Goal: Complete application form

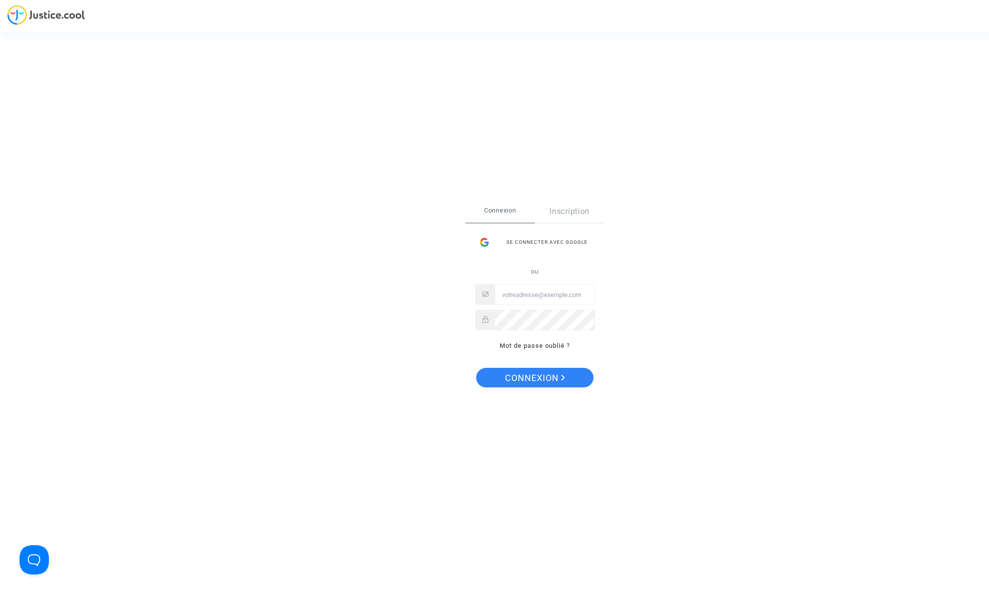
type input "[EMAIL_ADDRESS][DOMAIN_NAME]"
click at [539, 380] on span "Connexion" at bounding box center [535, 378] width 60 height 21
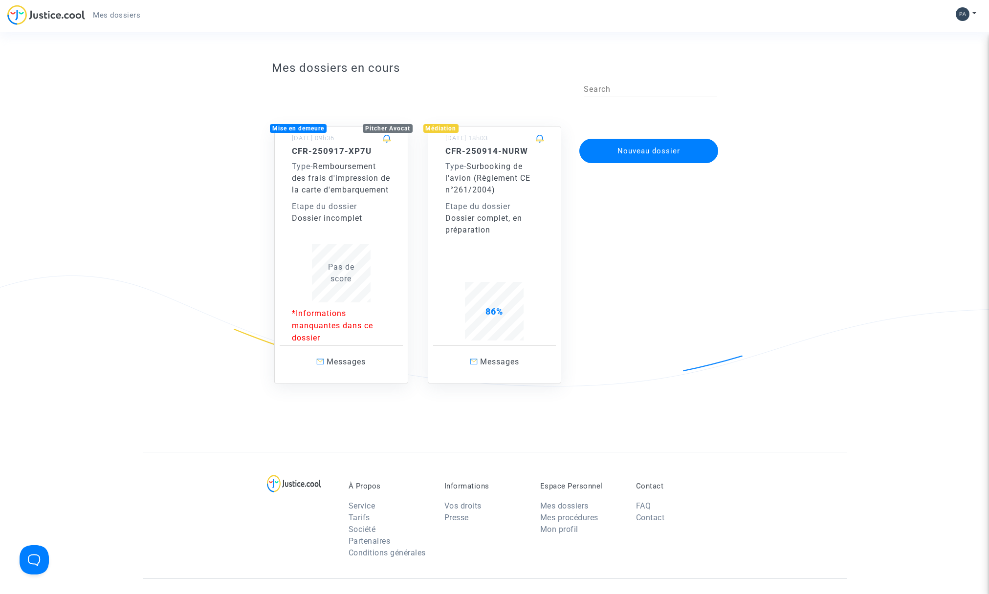
click at [337, 283] on span "Pas de score" at bounding box center [341, 272] width 26 height 21
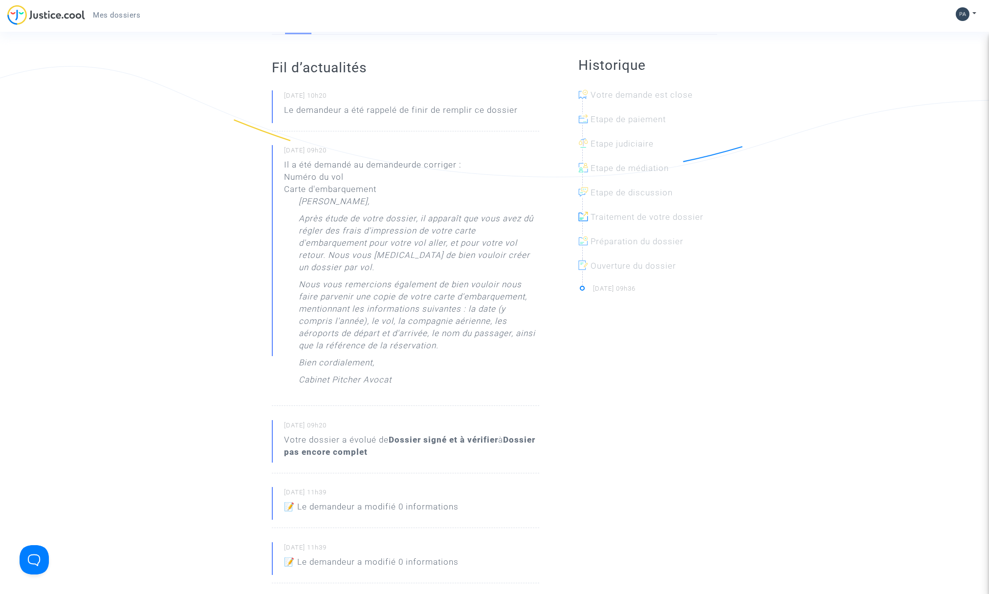
scroll to position [213, 0]
click at [635, 93] on div at bounding box center [651, 99] width 139 height 24
click at [624, 117] on div at bounding box center [651, 124] width 139 height 24
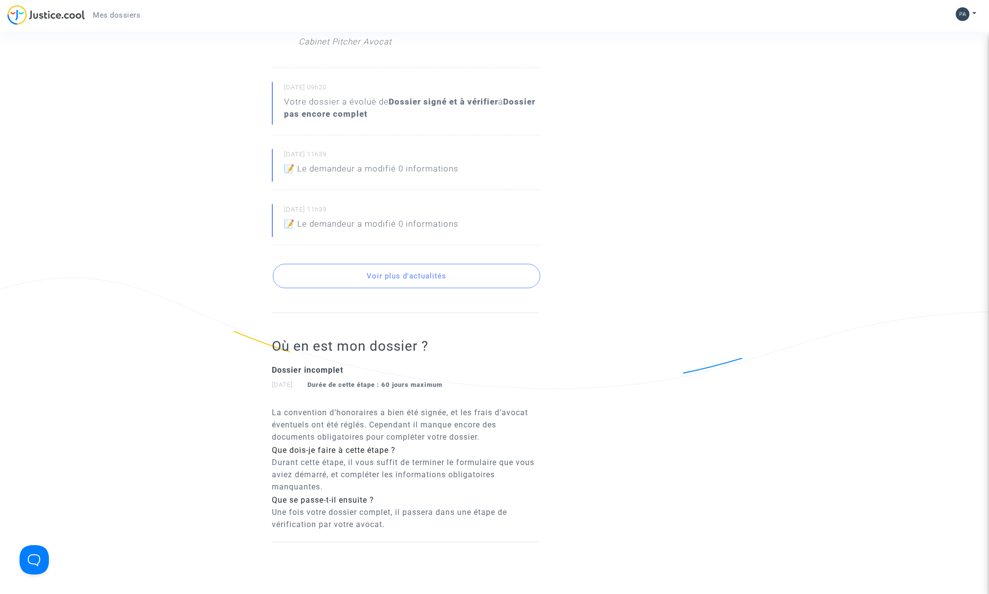
scroll to position [581, 0]
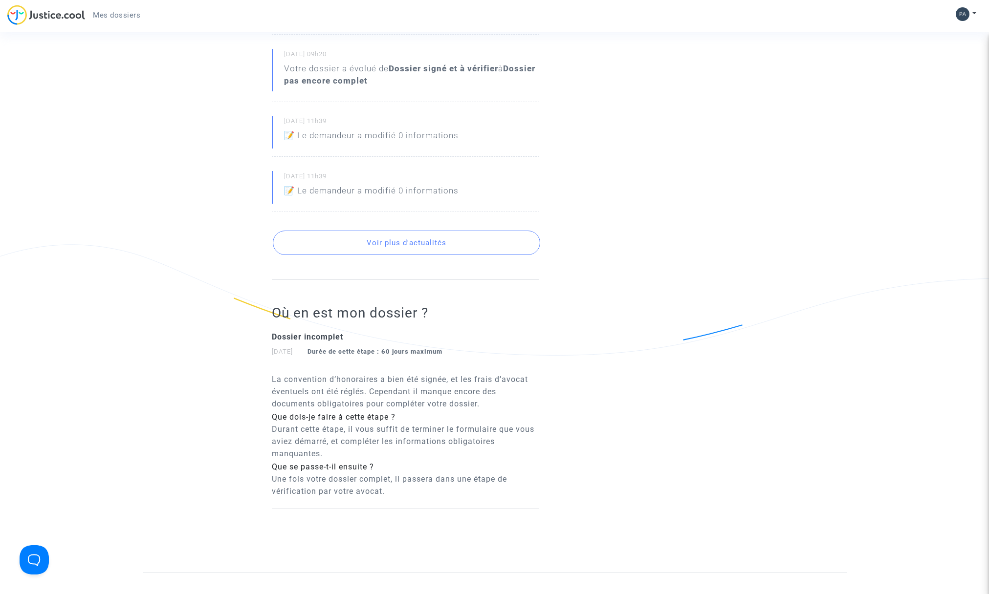
click at [422, 247] on button "Voir plus d'actualités" at bounding box center [406, 243] width 267 height 24
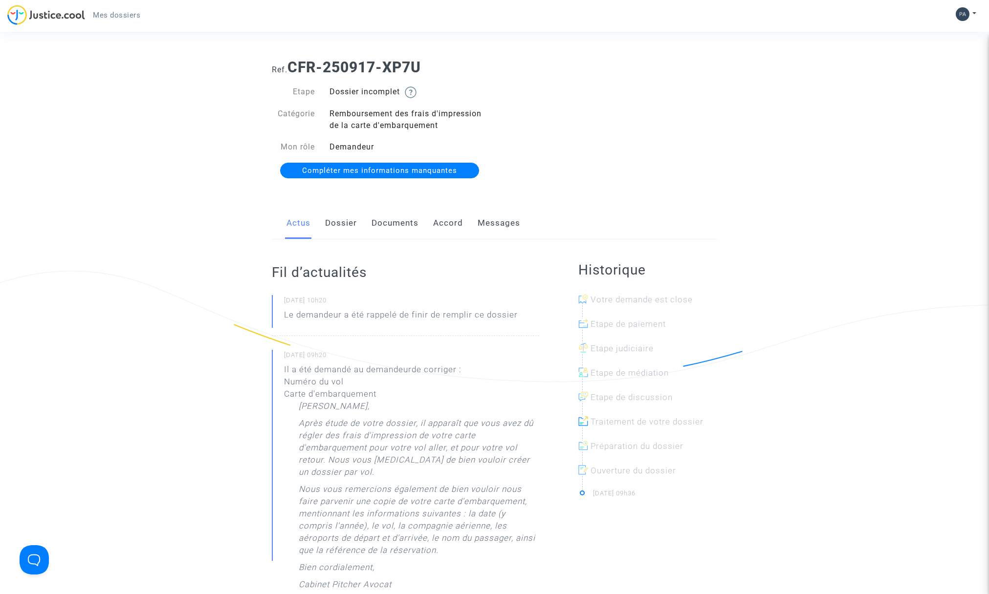
scroll to position [0, 0]
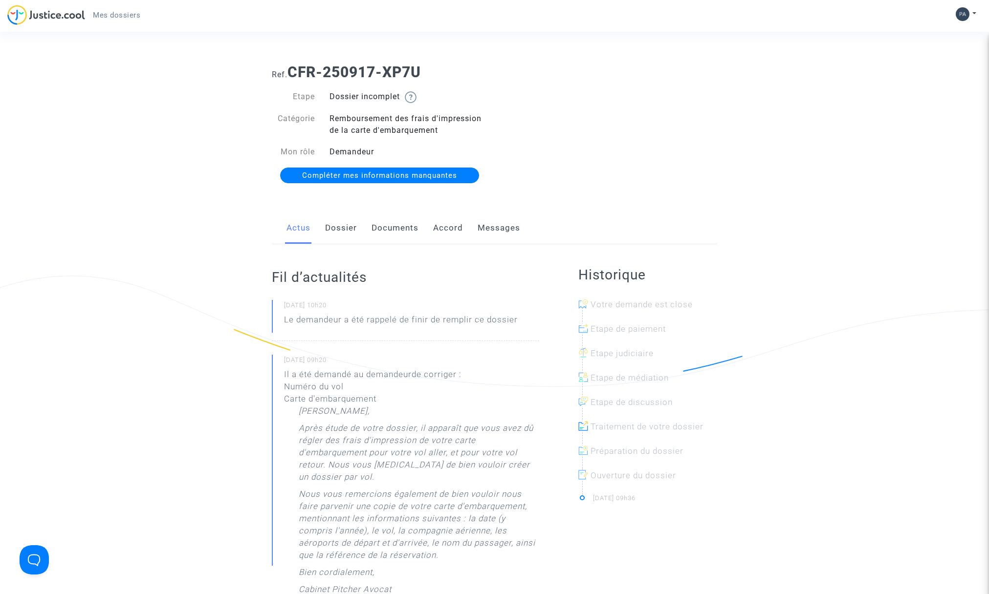
click at [383, 171] on span "Compléter mes informations manquantes" at bounding box center [379, 175] width 155 height 9
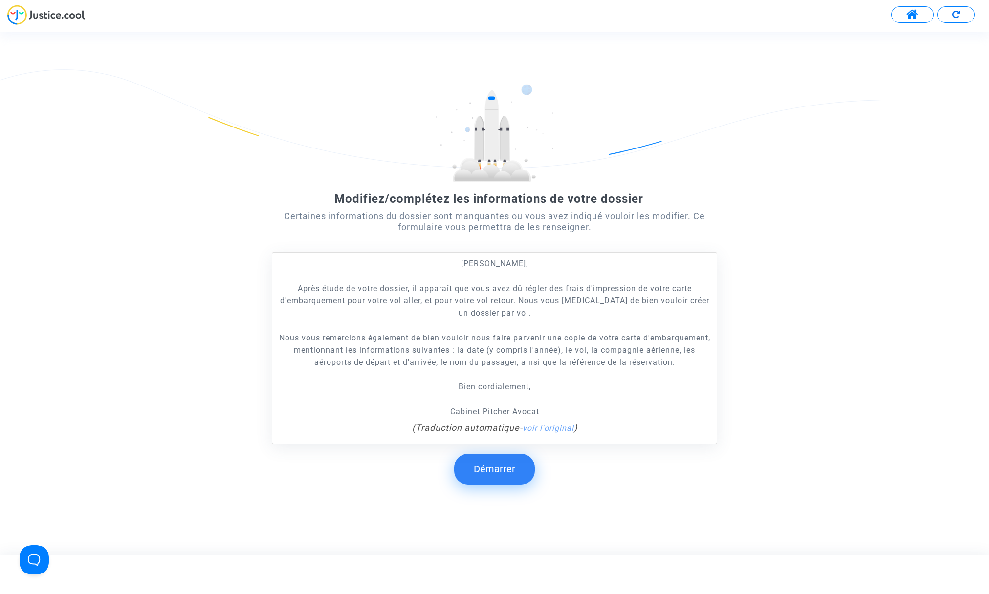
click at [502, 466] on button "Démarrer" at bounding box center [494, 469] width 81 height 30
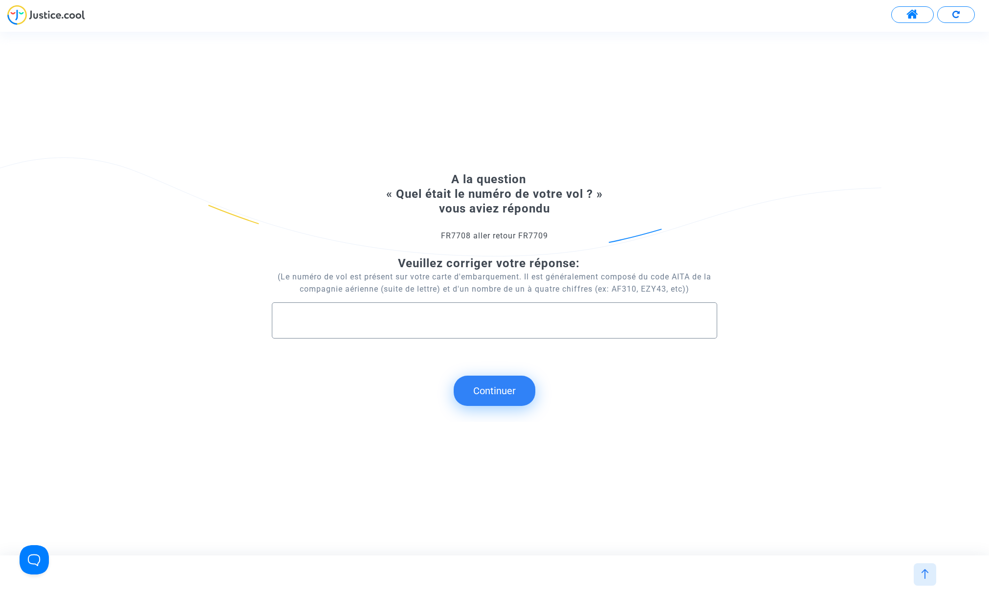
click at [467, 327] on div at bounding box center [494, 316] width 424 height 27
click at [496, 317] on input "text" at bounding box center [494, 320] width 424 height 11
type input "?? je n'ai rien d'autre comme N° peut etre B 434Vr-2"
click at [491, 392] on button "Continuer" at bounding box center [494, 391] width 82 height 30
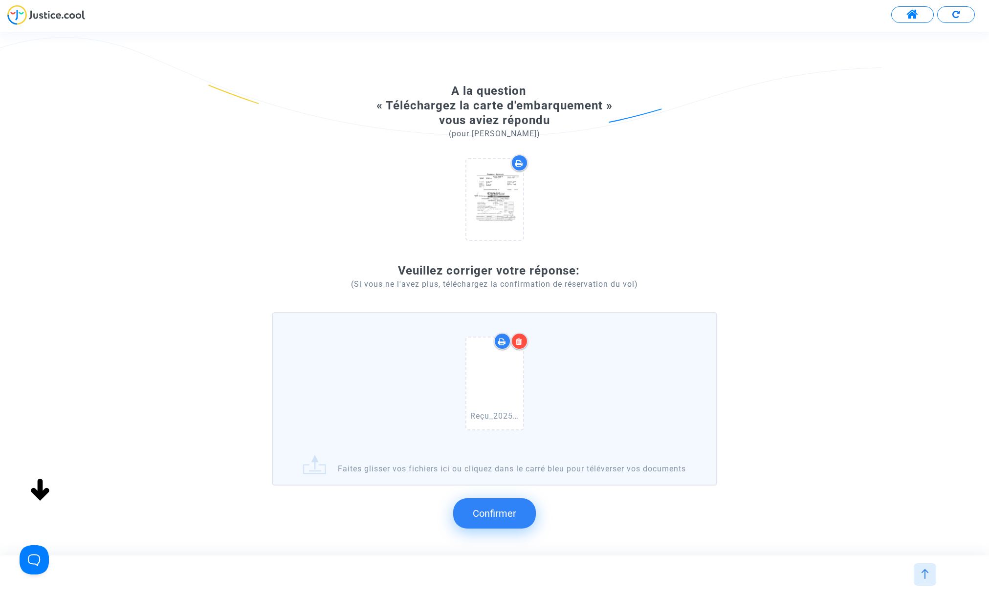
click at [496, 519] on span "Confirmer" at bounding box center [494, 514] width 43 height 12
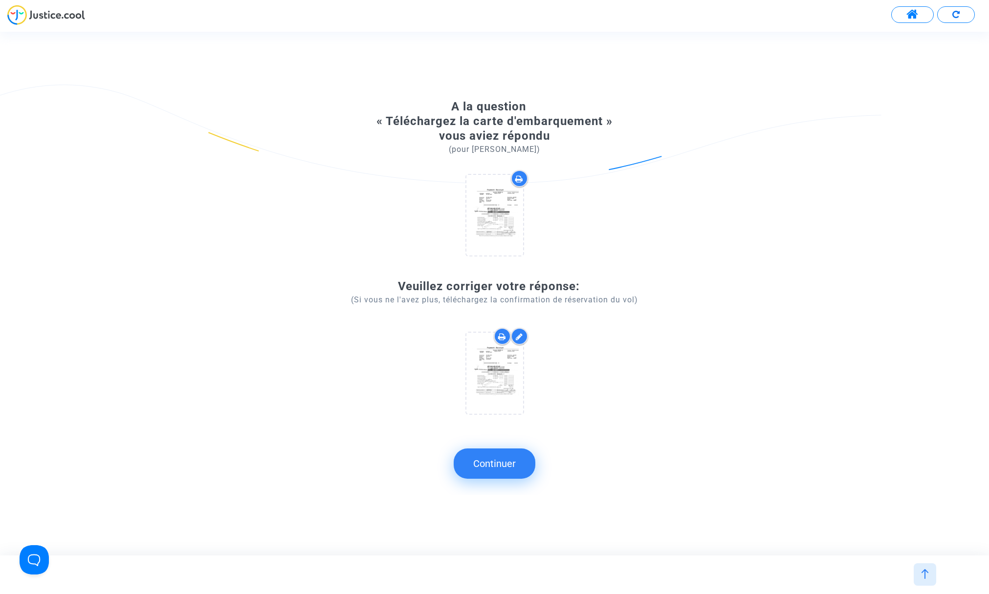
drag, startPoint x: 504, startPoint y: 466, endPoint x: 569, endPoint y: 456, distance: 65.2
click at [511, 464] on button "Continuer" at bounding box center [494, 464] width 82 height 30
